Goal: Check status: Check status

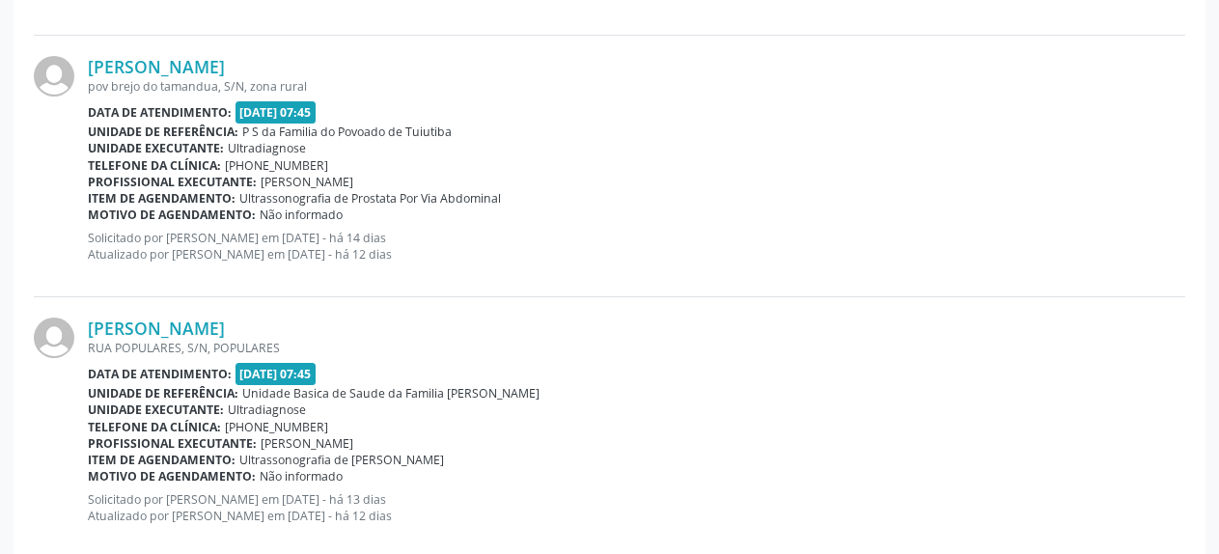
scroll to position [4037, 0]
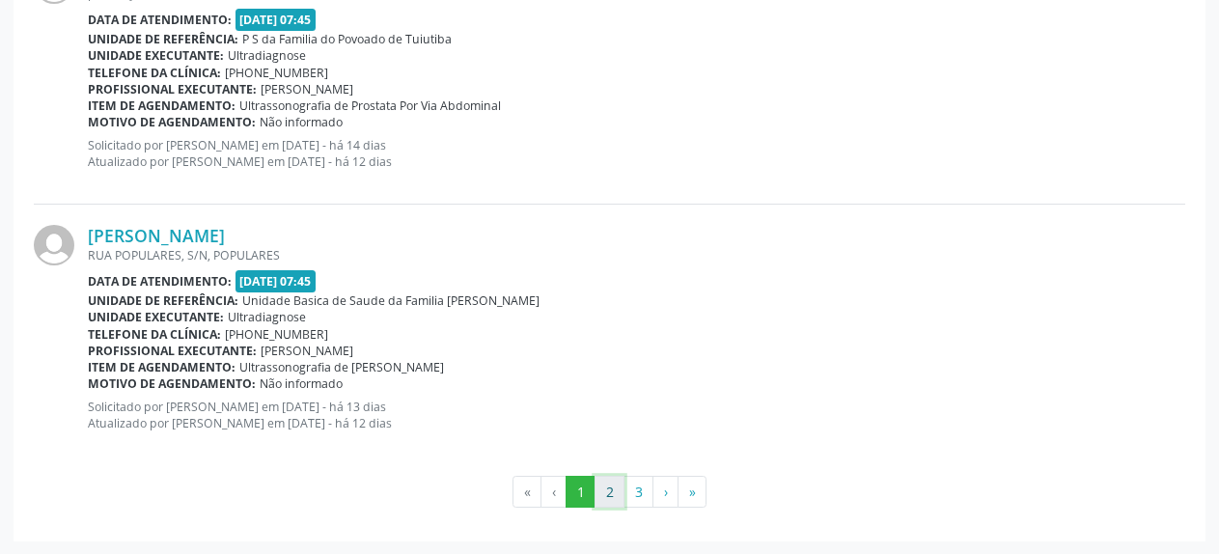
click at [596, 484] on button "2" at bounding box center [609, 492] width 30 height 33
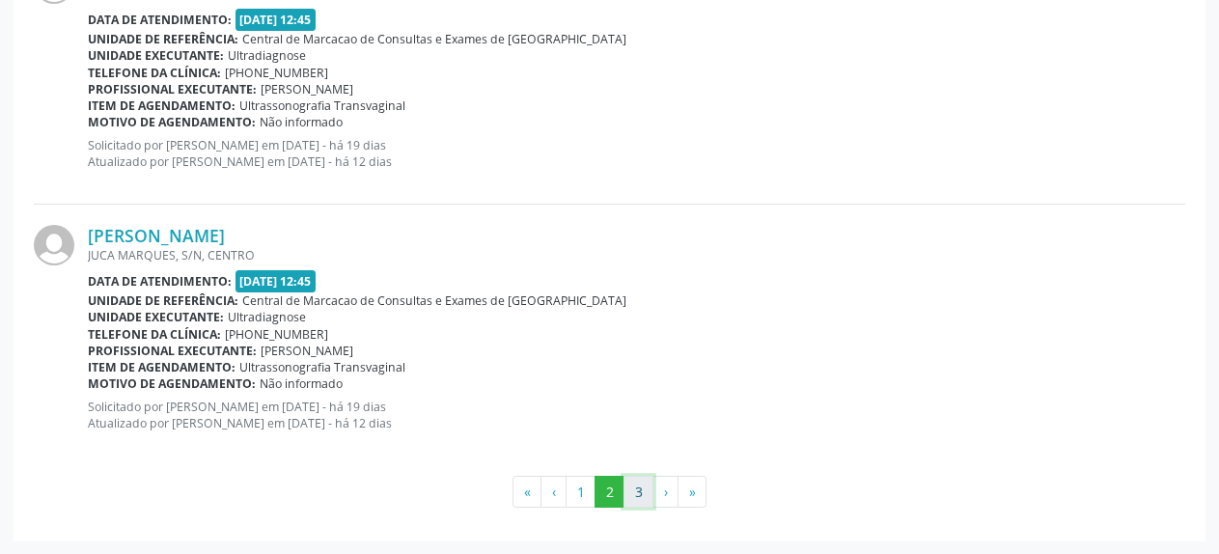
click at [640, 495] on button "3" at bounding box center [638, 492] width 30 height 33
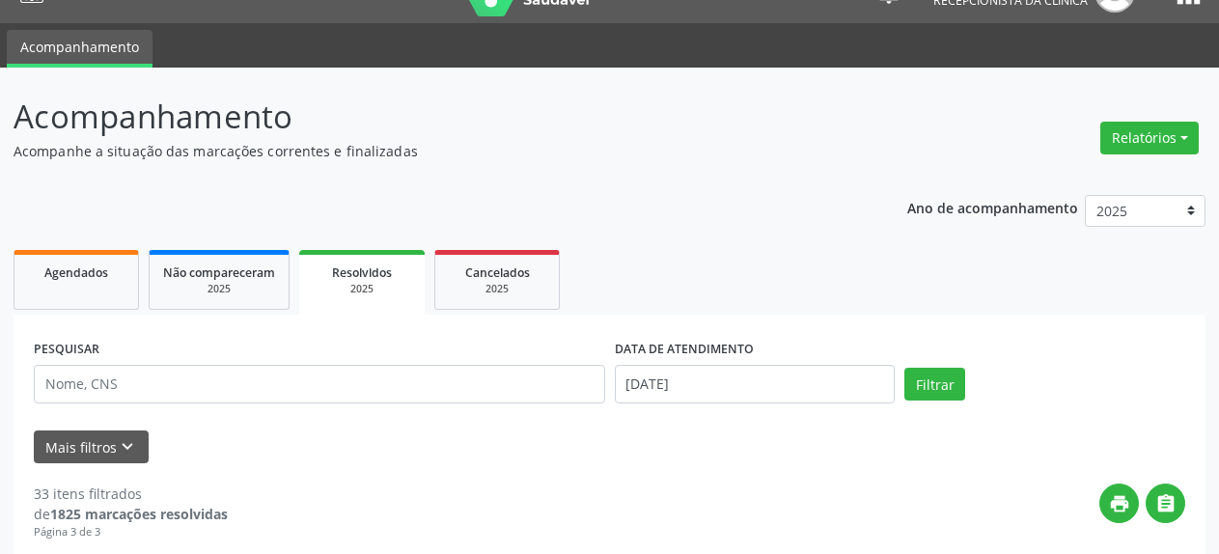
scroll to position [5, 0]
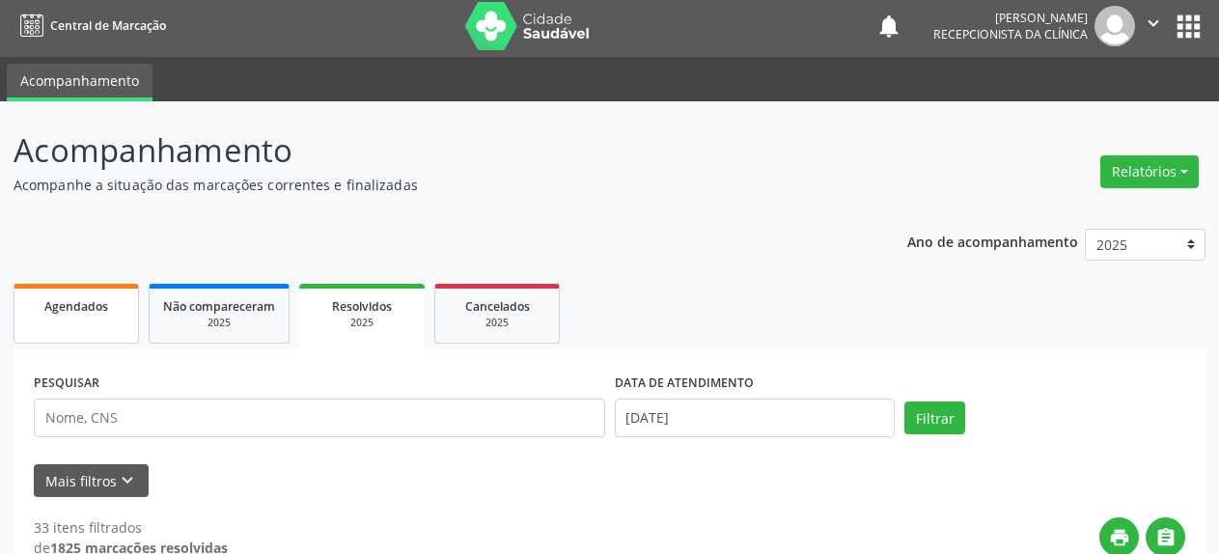
click at [79, 322] on link "Agendados" at bounding box center [76, 314] width 125 height 60
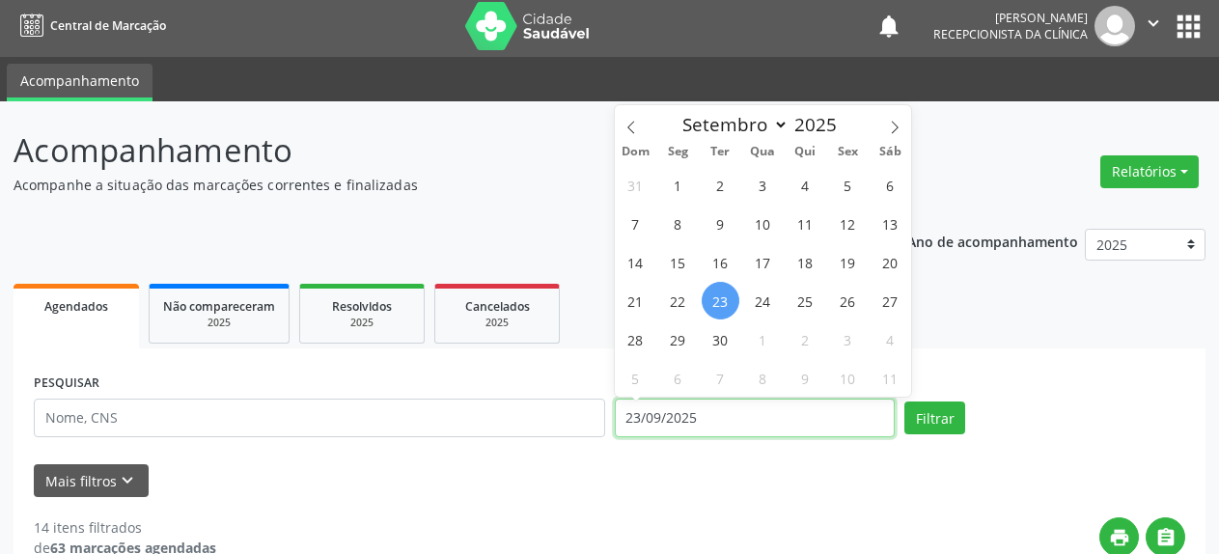
click at [729, 428] on input "23/09/2025" at bounding box center [755, 418] width 281 height 39
click at [757, 302] on span "24" at bounding box center [763, 301] width 38 height 38
type input "[DATE]"
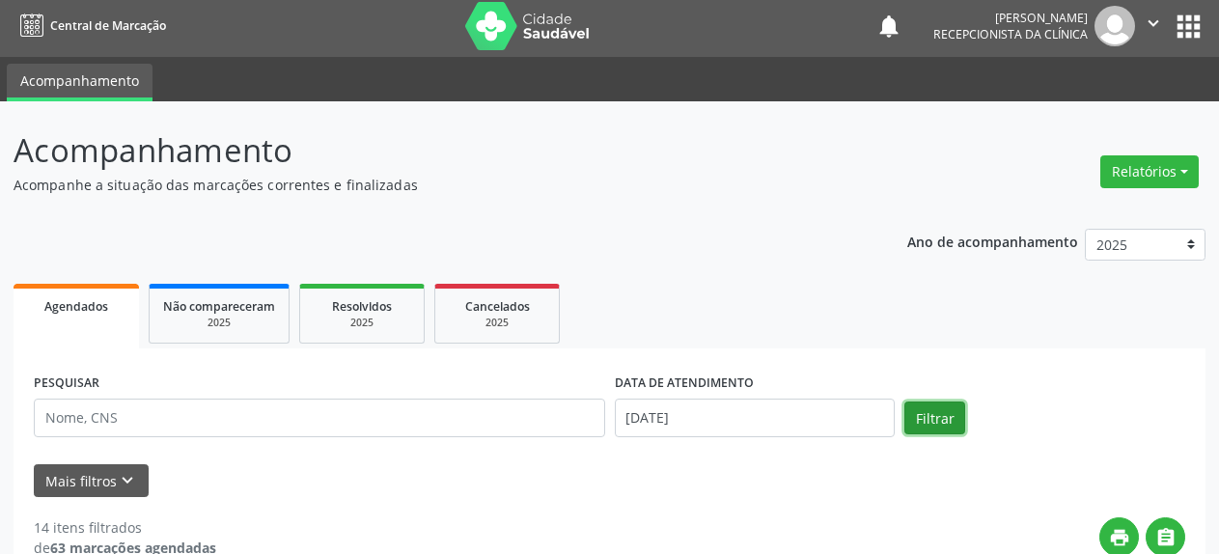
click at [919, 413] on button "Filtrar" at bounding box center [934, 417] width 61 height 33
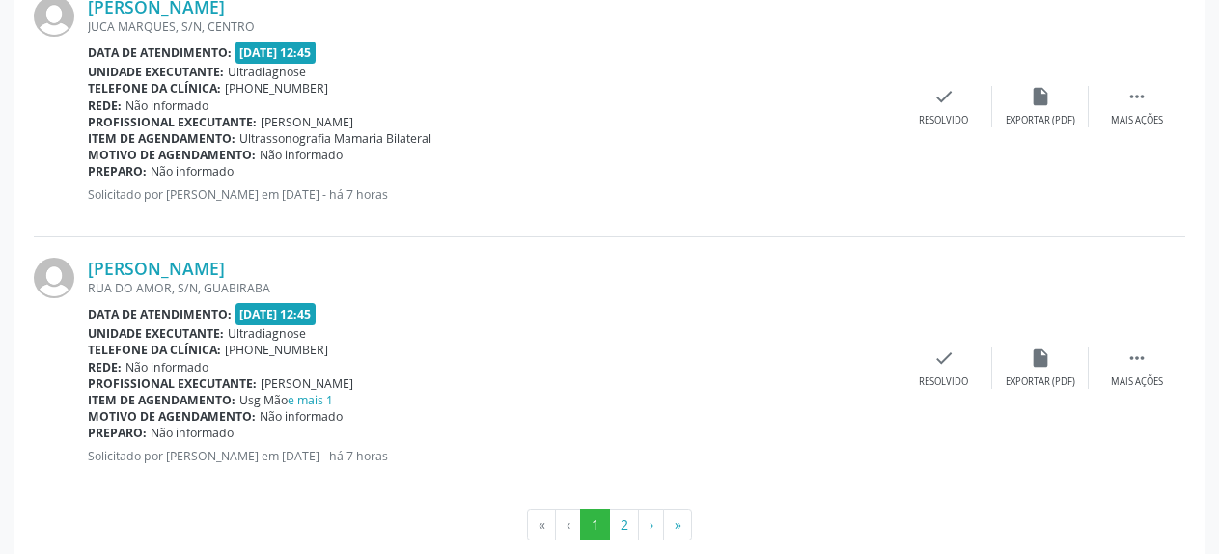
scroll to position [4037, 0]
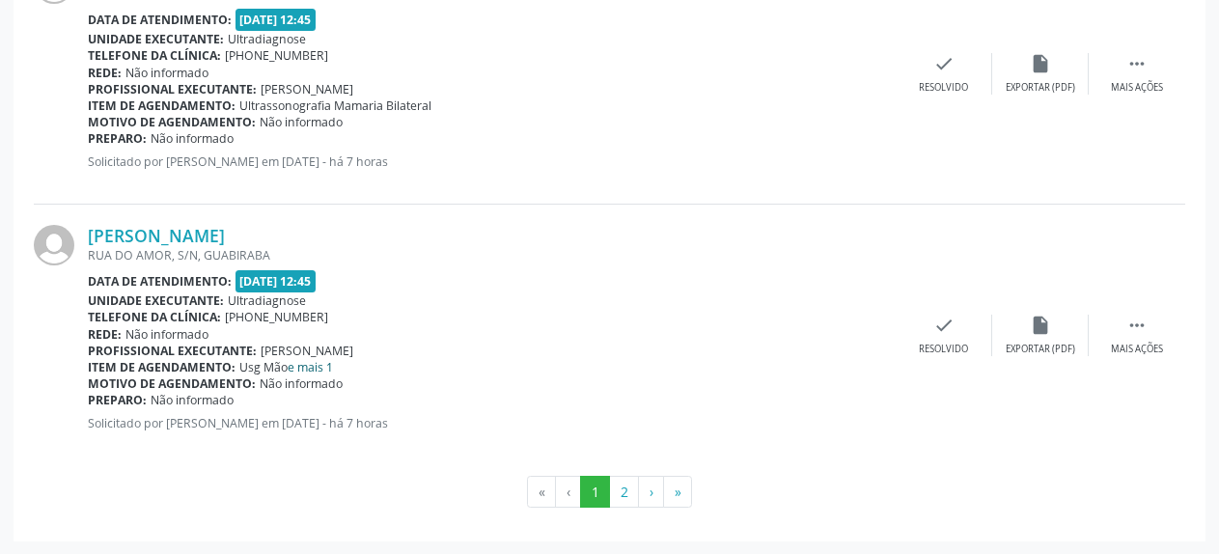
click at [310, 369] on link "e mais 1" at bounding box center [310, 367] width 45 height 16
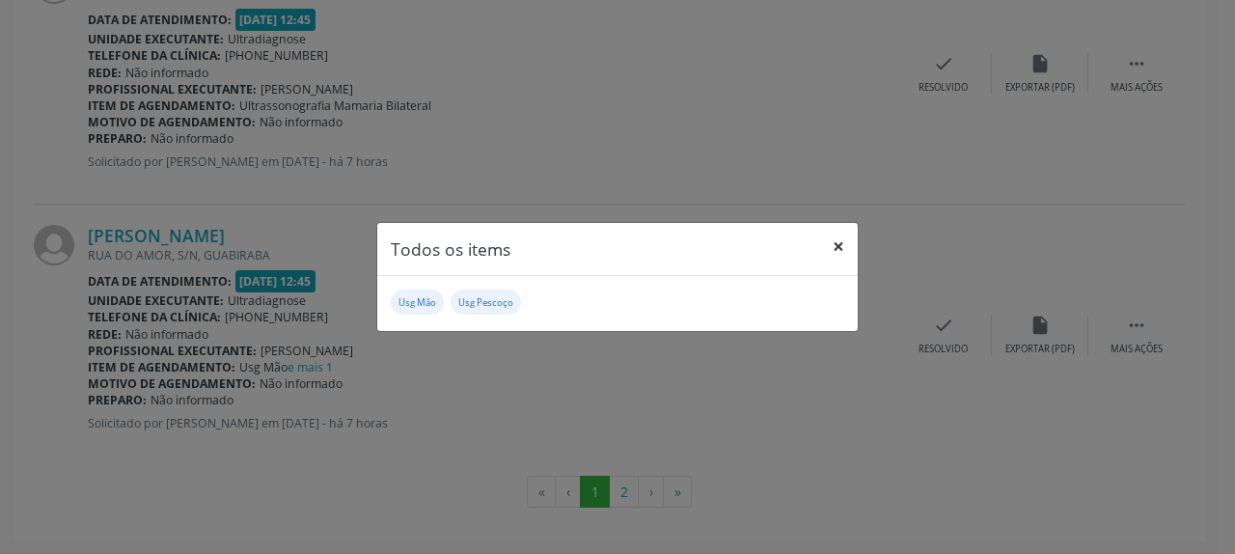
click at [842, 248] on button "×" at bounding box center [838, 246] width 39 height 47
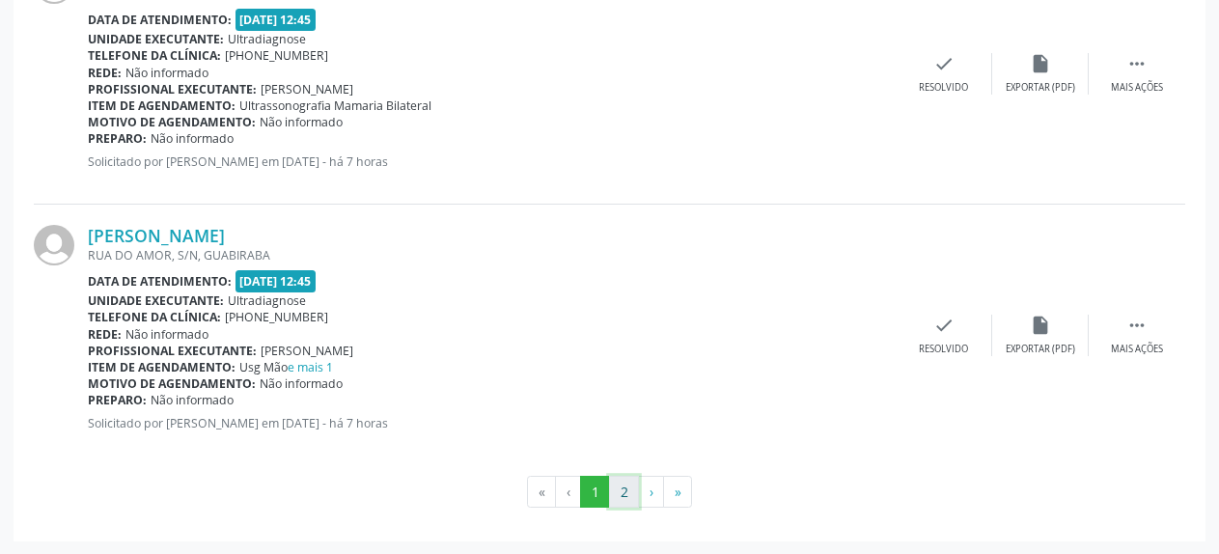
click at [631, 488] on button "2" at bounding box center [624, 492] width 30 height 33
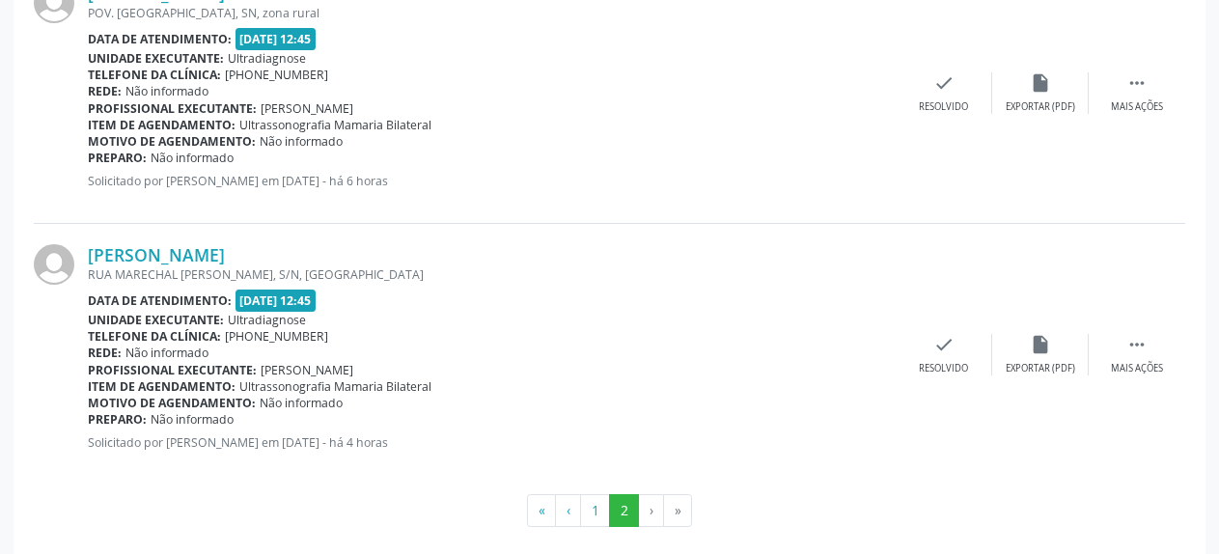
scroll to position [3514, 0]
